Goal: Transaction & Acquisition: Obtain resource

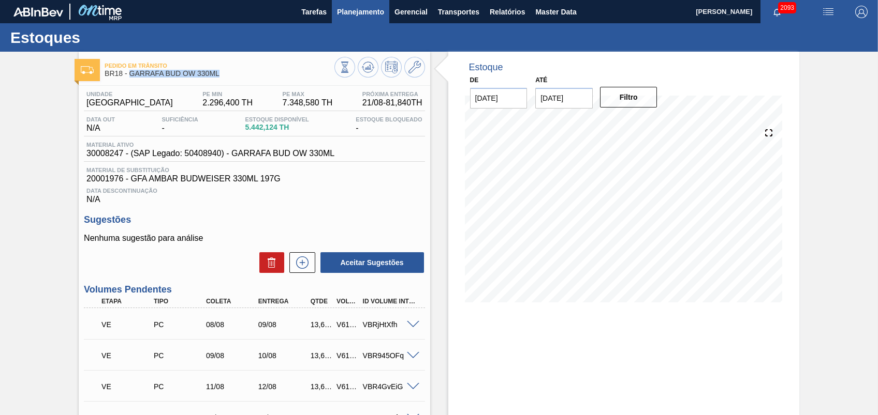
click at [359, 11] on span "Planejamento" at bounding box center [360, 12] width 47 height 12
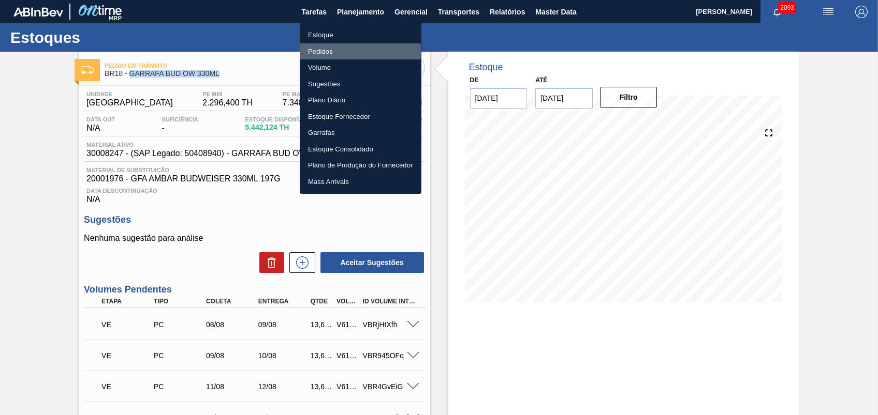
click at [317, 51] on li "Pedidos" at bounding box center [361, 51] width 122 height 17
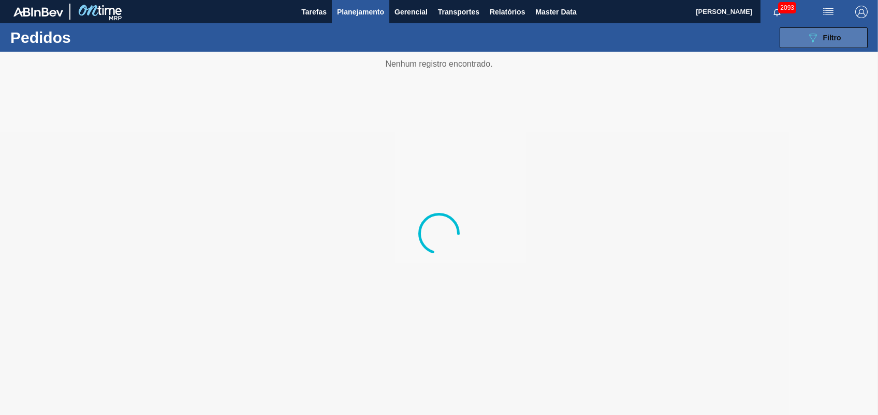
click at [823, 37] on span "Filtro" at bounding box center [832, 38] width 18 height 8
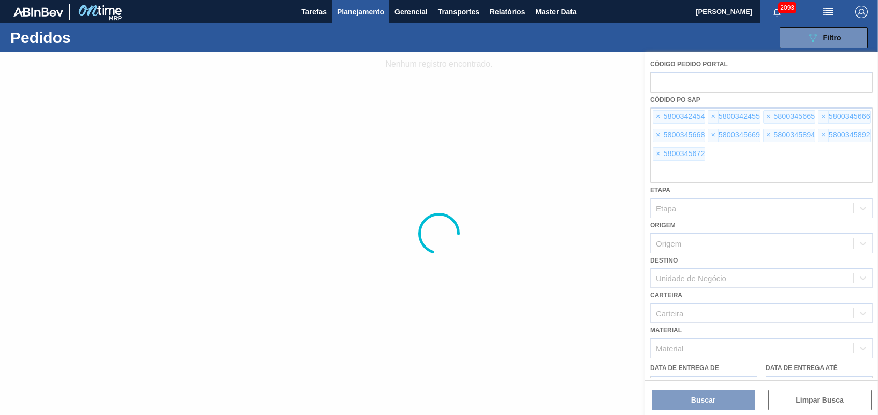
click at [657, 111] on div at bounding box center [439, 234] width 878 height 364
click at [658, 125] on div at bounding box center [439, 234] width 878 height 364
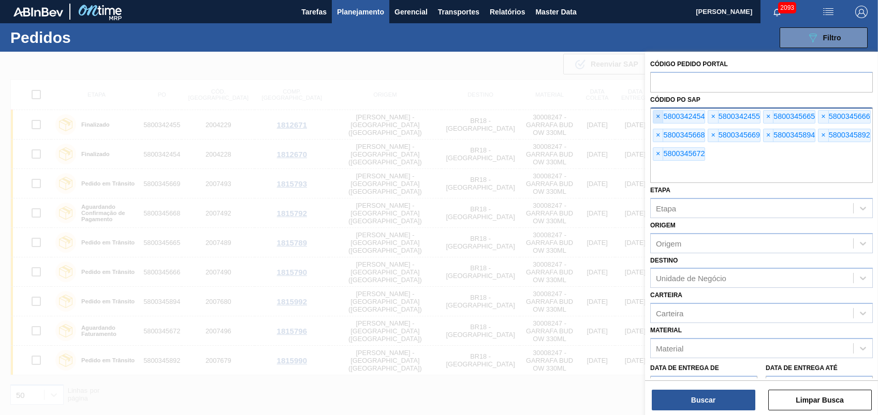
click at [657, 115] on span "×" at bounding box center [658, 117] width 10 height 12
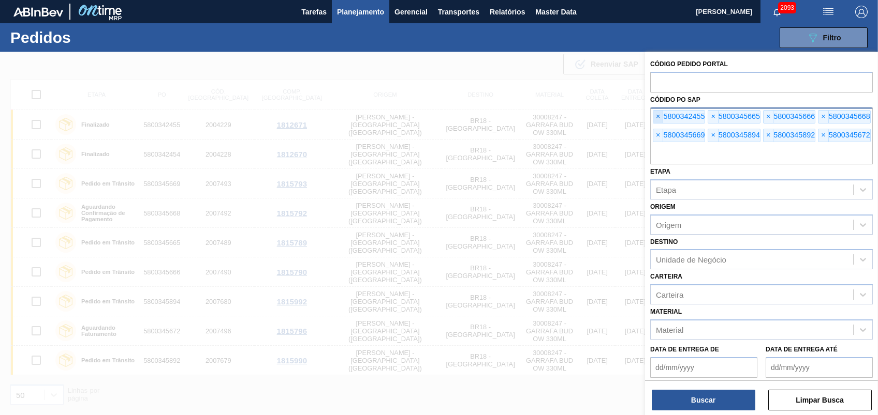
click at [657, 115] on span "×" at bounding box center [658, 117] width 10 height 12
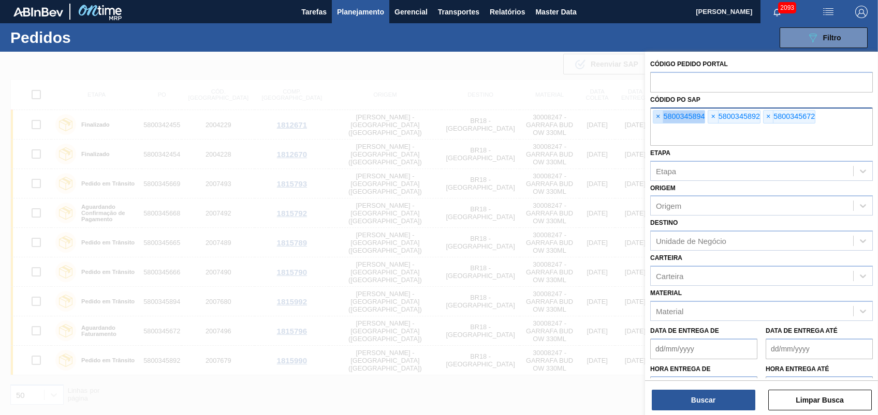
click at [657, 115] on span "×" at bounding box center [658, 117] width 10 height 12
click at [657, 116] on span "×" at bounding box center [658, 117] width 10 height 12
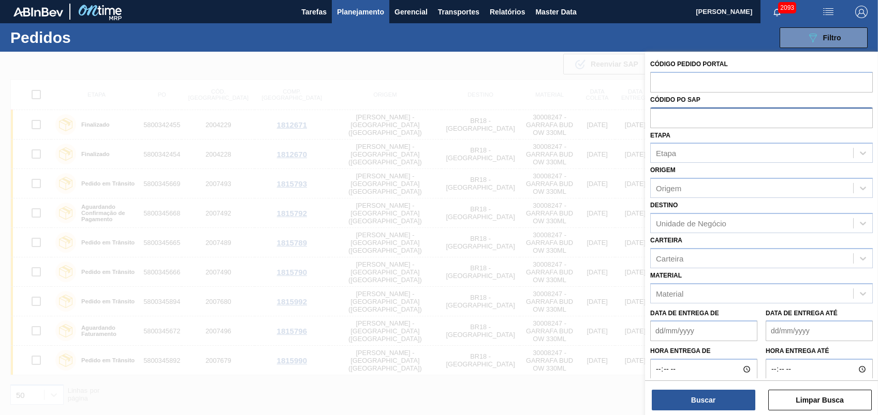
paste input "5800349635"
type input "5800349635"
click at [689, 397] on button "Buscar" at bounding box center [702, 400] width 103 height 21
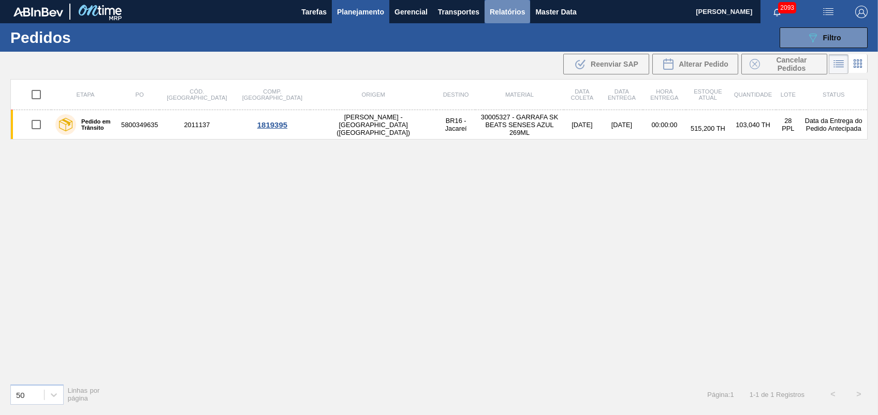
click at [508, 10] on span "Relatórios" at bounding box center [506, 12] width 35 height 12
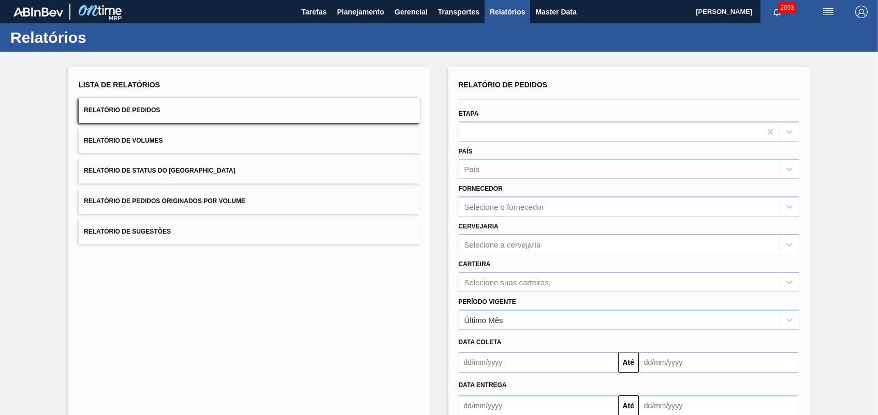
click at [136, 200] on span "Relatório de Pedidos Originados por Volume" at bounding box center [164, 201] width 161 height 7
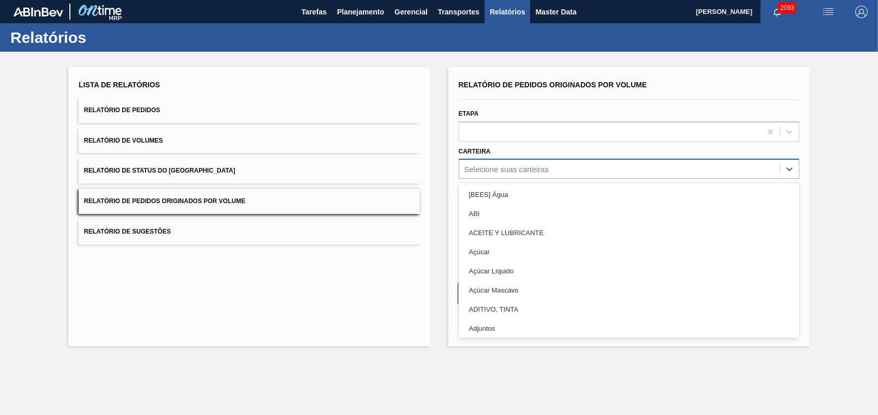
drag, startPoint x: 542, startPoint y: 170, endPoint x: 542, endPoint y: 158, distance: 11.4
click at [542, 162] on div "Selecione suas carteiras" at bounding box center [619, 169] width 320 height 15
type input "idro"
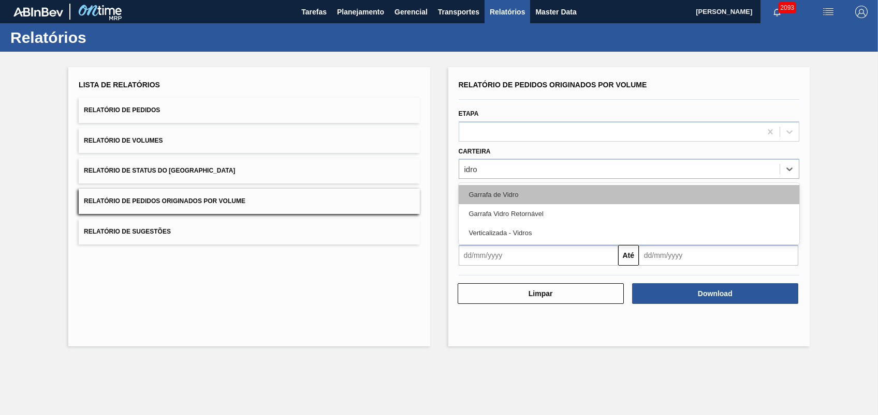
click at [519, 185] on div "Garrafa de Vidro" at bounding box center [628, 194] width 340 height 19
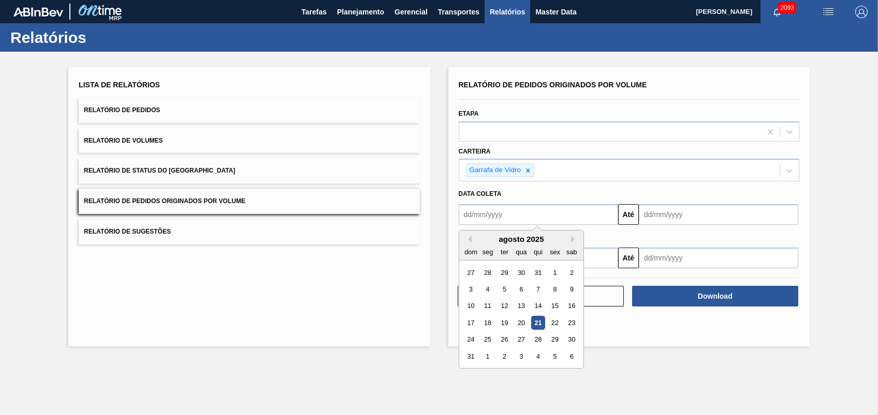
click at [544, 215] on input "text" at bounding box center [537, 214] width 159 height 21
type input "[DATE]"
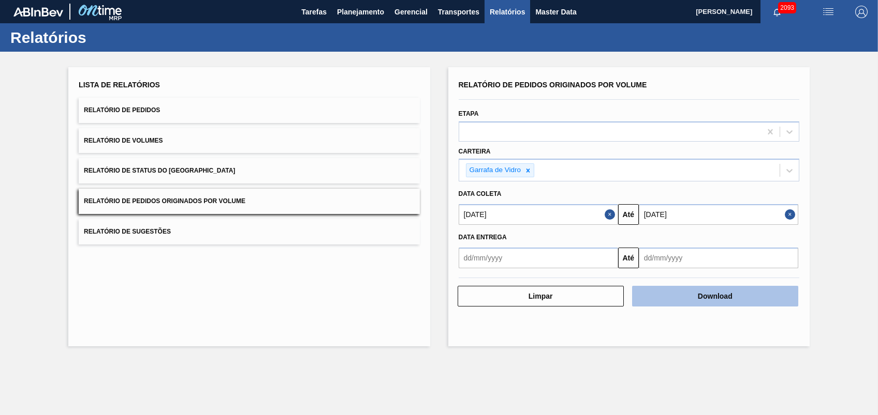
click at [676, 293] on button "Download" at bounding box center [715, 296] width 166 height 21
